Goal: Task Accomplishment & Management: Manage account settings

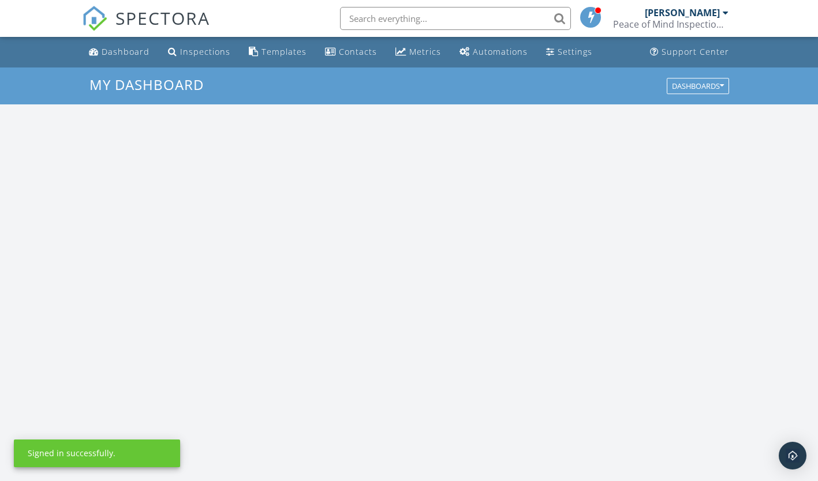
scroll to position [1068, 836]
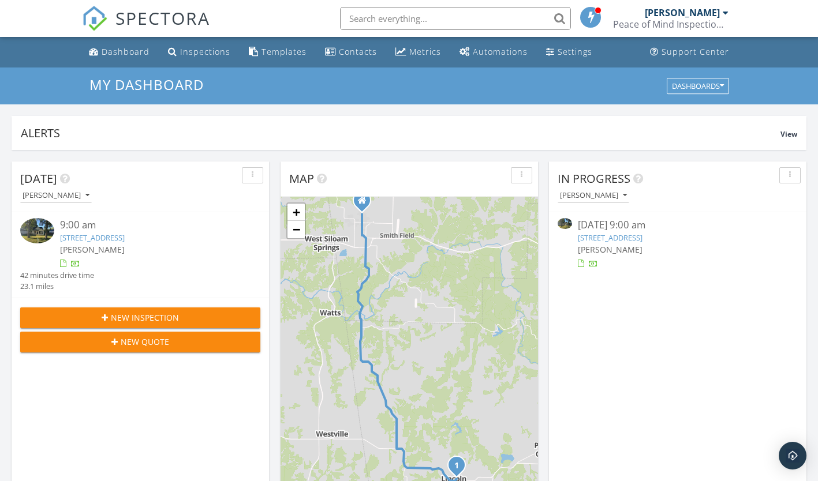
click at [636, 239] on link "310 E Bean St, Lincoln, AR 72744" at bounding box center [610, 238] width 65 height 10
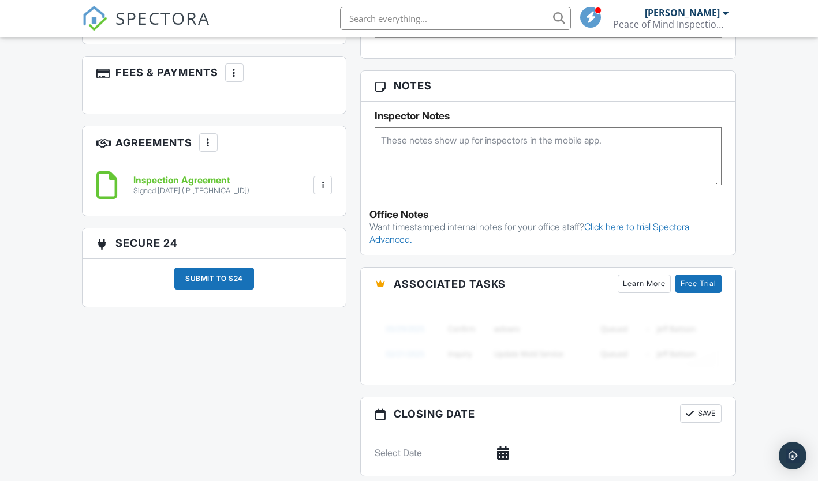
scroll to position [719, 0]
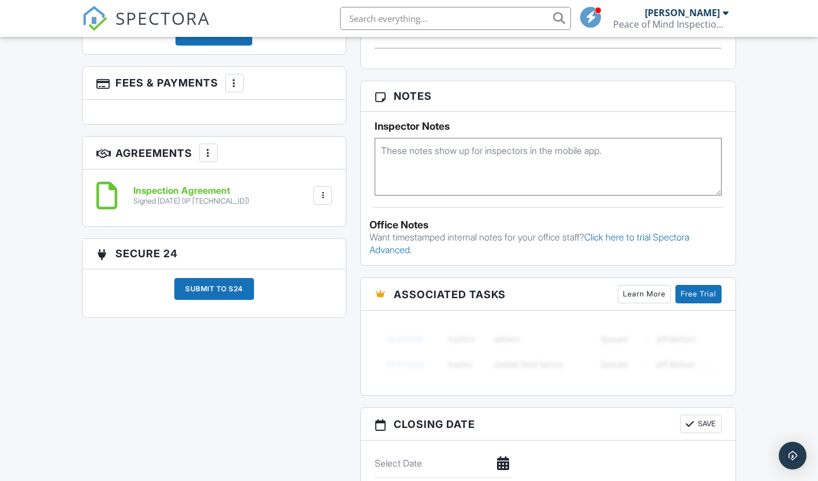
click at [236, 285] on div "Submit to S24" at bounding box center [214, 289] width 80 height 22
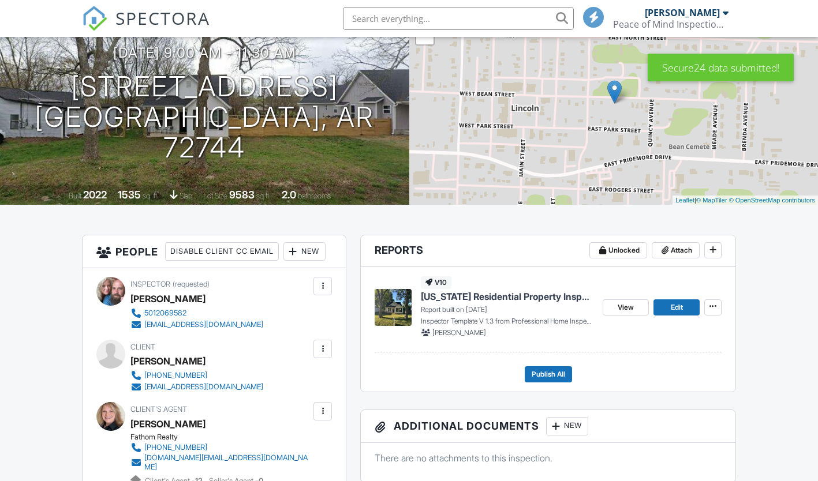
scroll to position [123, 0]
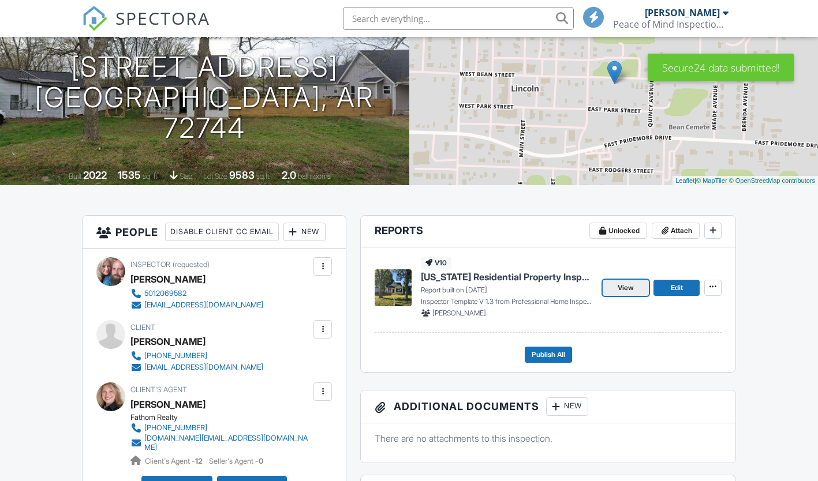
click at [632, 287] on span "View" at bounding box center [626, 288] width 16 height 12
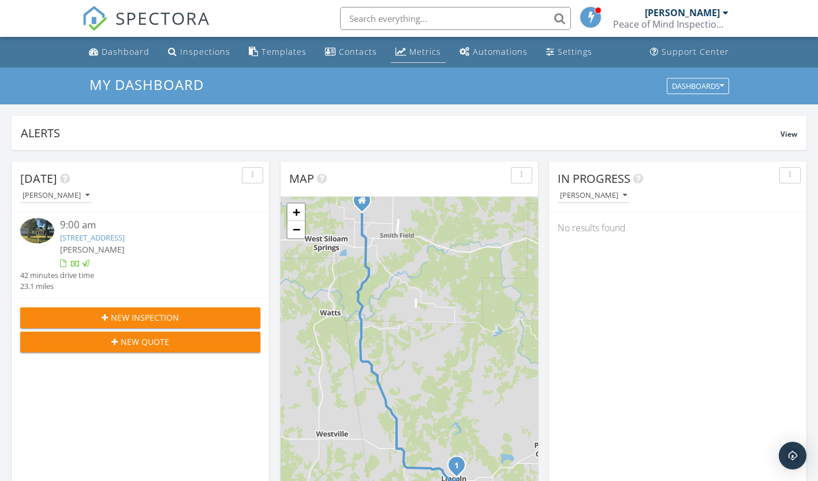
click at [415, 57] on link "Metrics" at bounding box center [418, 52] width 55 height 21
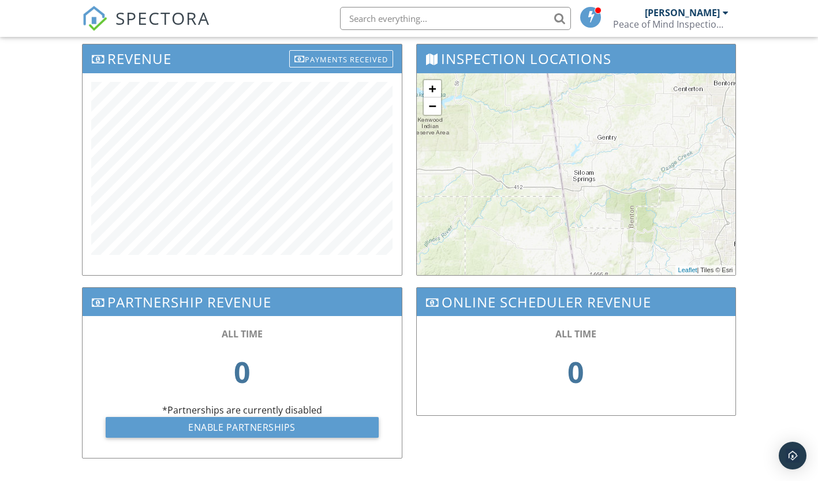
scroll to position [405, 0]
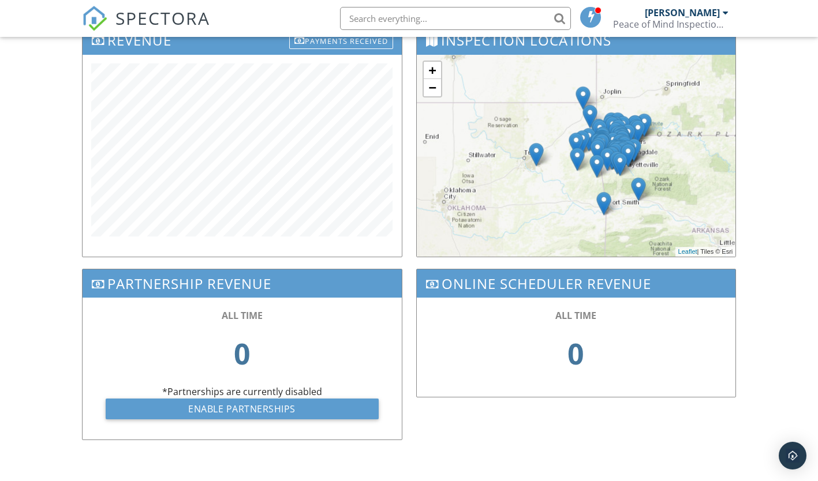
drag, startPoint x: 471, startPoint y: 149, endPoint x: 517, endPoint y: 163, distance: 47.7
click at [517, 163] on div "+ − Leaflet | Tiles © [PERSON_NAME]" at bounding box center [576, 156] width 319 height 202
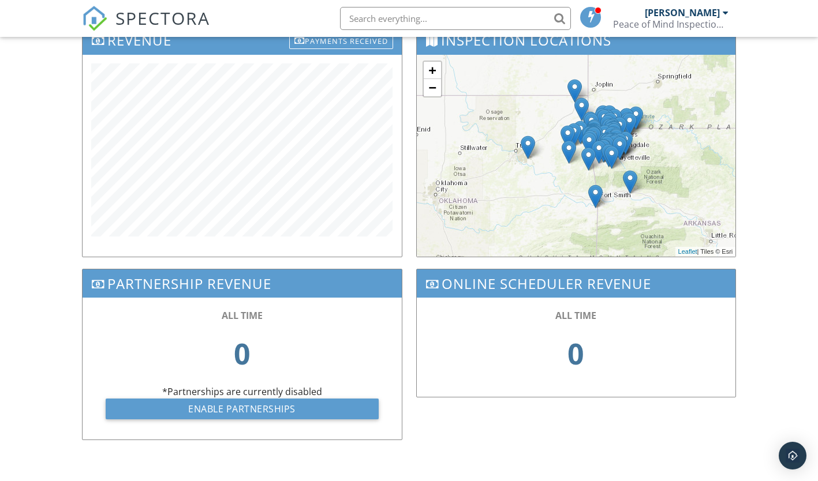
drag, startPoint x: 578, startPoint y: 219, endPoint x: 569, endPoint y: 211, distance: 11.5
click at [569, 211] on div "+ − Leaflet | Tiles © [PERSON_NAME]" at bounding box center [576, 156] width 319 height 202
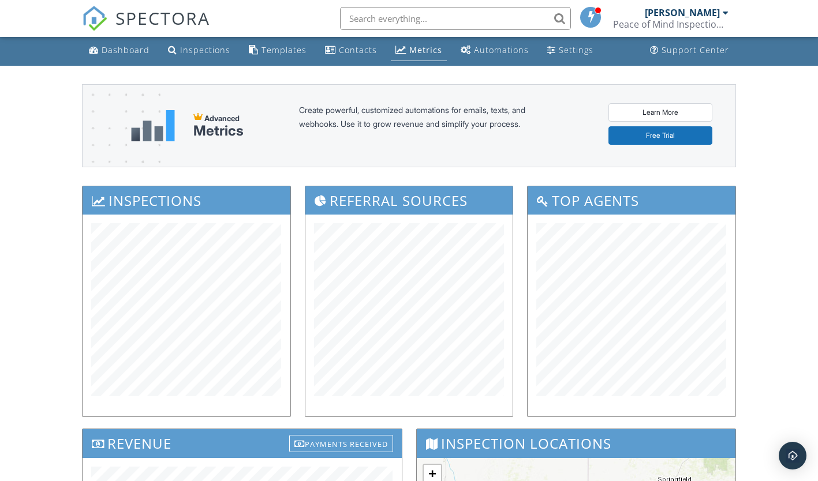
scroll to position [0, 0]
